Goal: Transaction & Acquisition: Purchase product/service

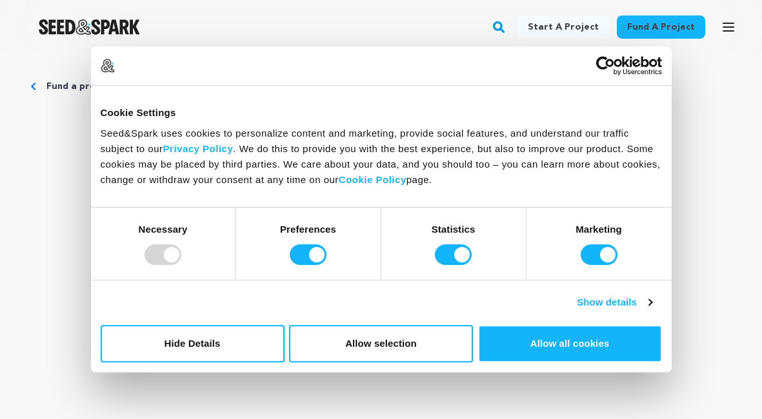
click at [293, 38] on div "Fund a project Start a project Search Login Sign up Start a project Fund a proj…" at bounding box center [370, 27] width 741 height 34
click at [459, 256] on input "Statistics" at bounding box center [453, 255] width 37 height 21
checkbox input "false"
click at [316, 257] on input "Preferences" at bounding box center [308, 255] width 37 height 21
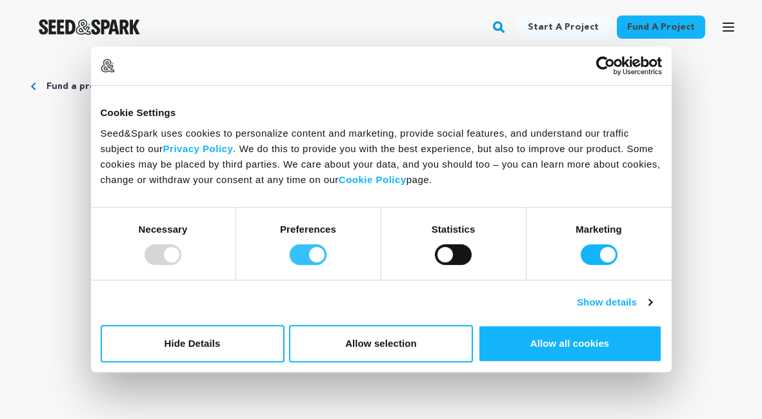
checkbox input "false"
click at [605, 257] on input "Marketing" at bounding box center [599, 255] width 37 height 21
checkbox input "false"
click at [298, 252] on input "Preferences" at bounding box center [308, 255] width 37 height 21
checkbox input "true"
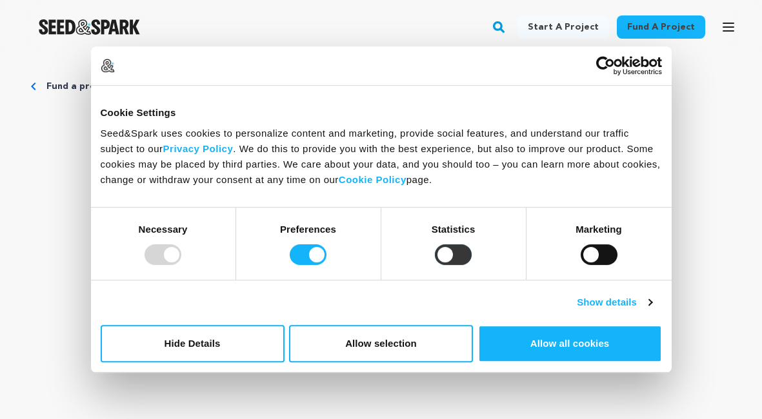
click at [446, 257] on input "Statistics" at bounding box center [453, 255] width 37 height 21
checkbox input "true"
click at [319, 257] on input "Preferences" at bounding box center [308, 255] width 37 height 21
checkbox input "false"
click at [461, 256] on input "Statistics" at bounding box center [453, 255] width 37 height 21
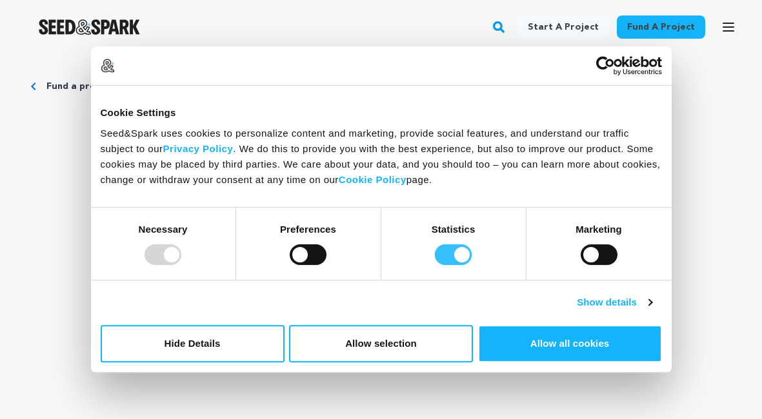
checkbox input "false"
click at [375, 344] on button "Allow selection" at bounding box center [381, 343] width 184 height 37
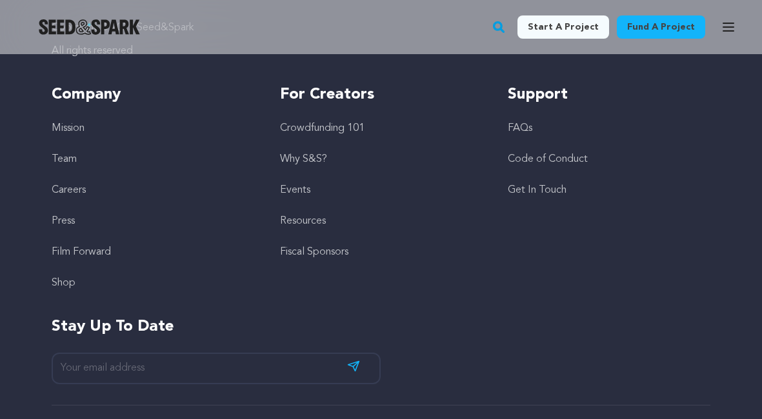
scroll to position [1900, 0]
